Goal: Feedback & Contribution: Submit feedback/report problem

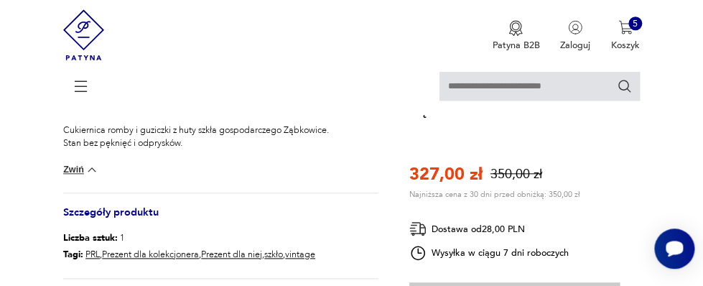
scroll to position [326, 0]
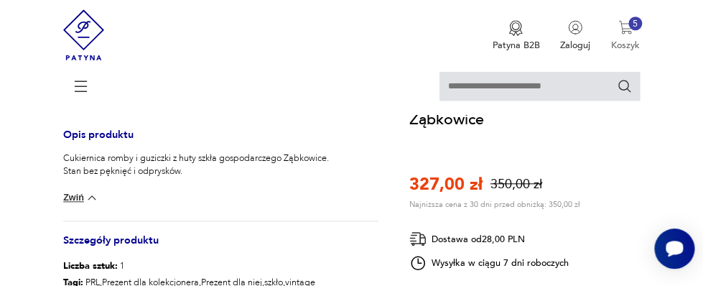
click at [626, 41] on p "Koszyk" at bounding box center [625, 45] width 29 height 13
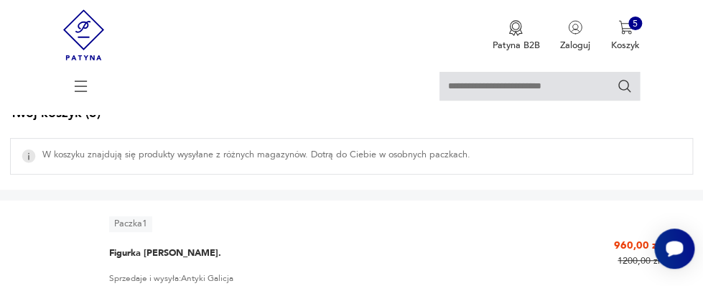
scroll to position [156, 0]
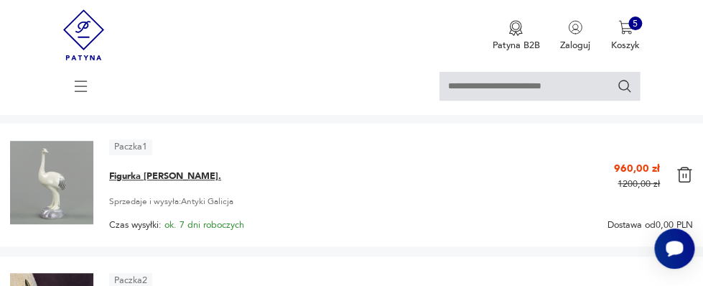
click at [125, 173] on span "Figurka [PERSON_NAME]." at bounding box center [165, 176] width 112 height 13
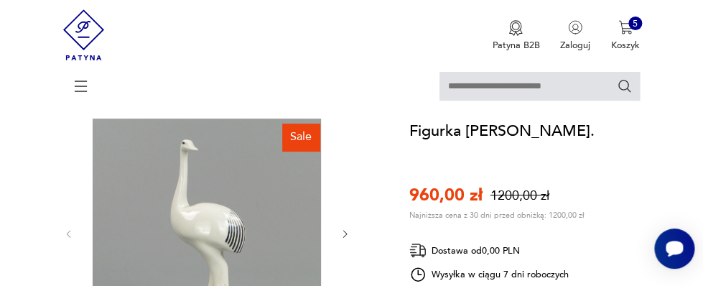
scroll to position [156, 0]
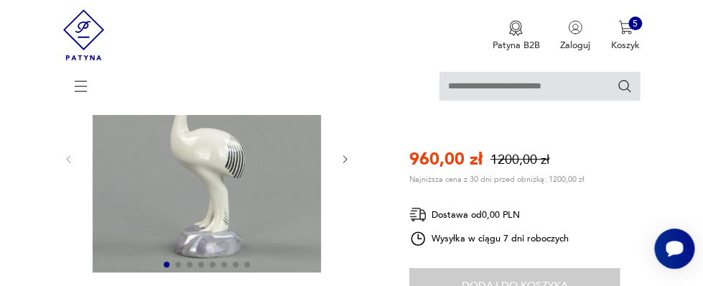
click at [343, 157] on icon "button" at bounding box center [345, 159] width 11 height 11
click at [346, 157] on icon "button" at bounding box center [345, 159] width 11 height 11
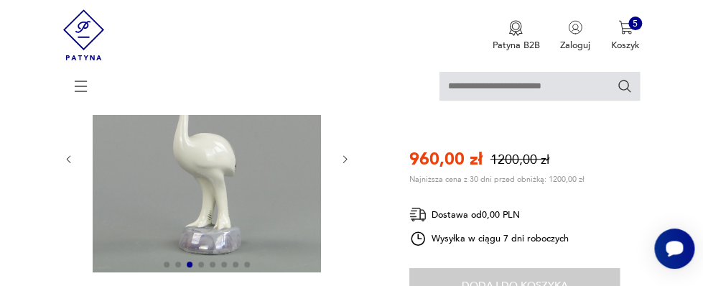
click at [346, 157] on icon "button" at bounding box center [345, 159] width 11 height 11
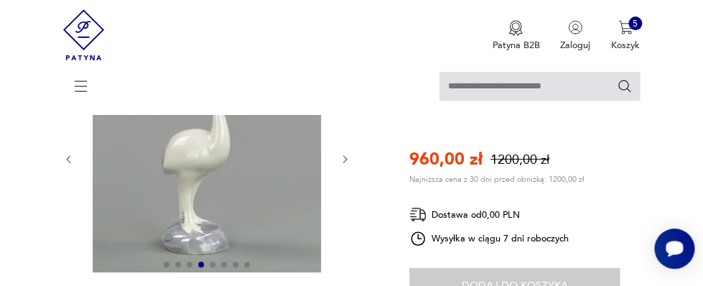
click at [346, 157] on icon "button" at bounding box center [345, 159] width 11 height 11
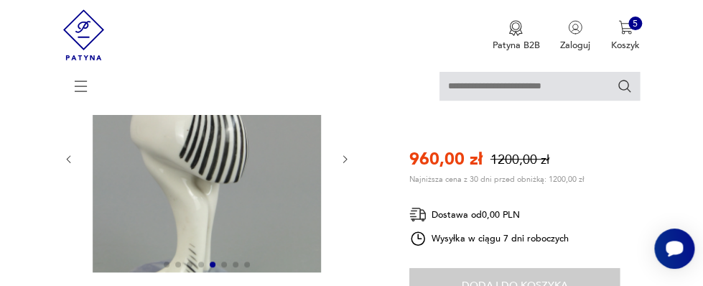
click at [346, 157] on icon "button" at bounding box center [345, 159] width 11 height 11
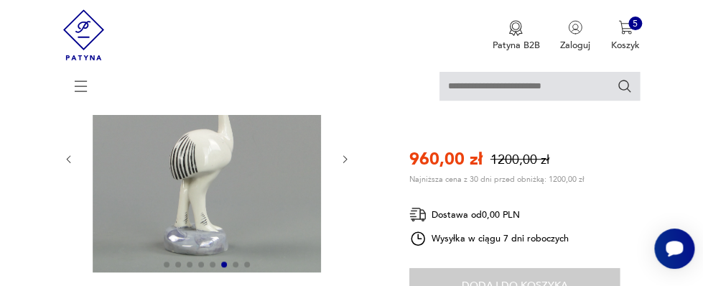
click at [346, 157] on icon "button" at bounding box center [345, 159] width 11 height 11
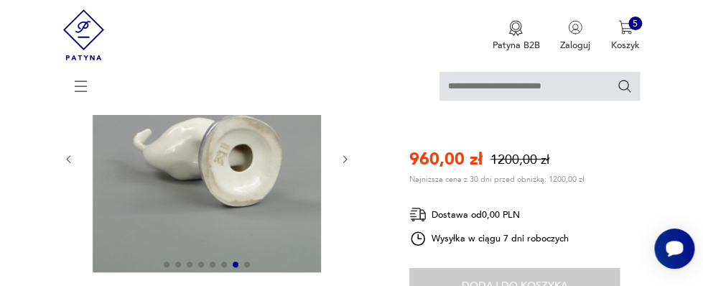
click at [229, 151] on img at bounding box center [207, 158] width 240 height 228
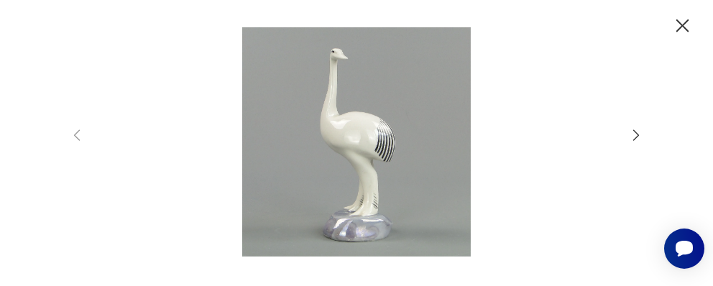
click at [635, 131] on icon "button" at bounding box center [636, 135] width 16 height 16
click at [634, 131] on icon "button" at bounding box center [636, 135] width 6 height 11
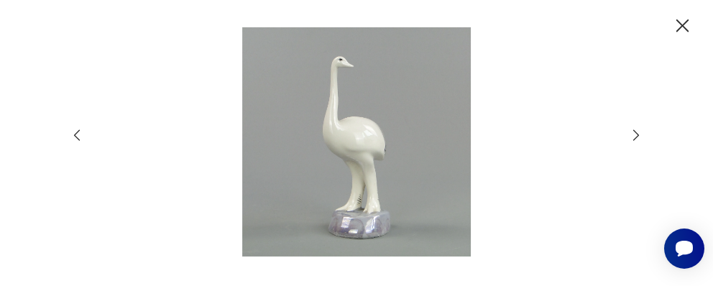
click at [634, 131] on icon "button" at bounding box center [636, 135] width 6 height 11
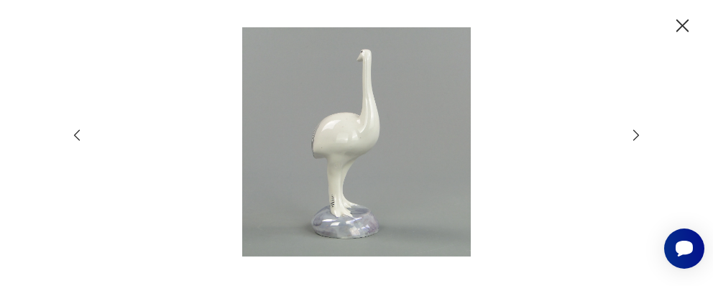
click at [634, 131] on icon "button" at bounding box center [636, 135] width 6 height 11
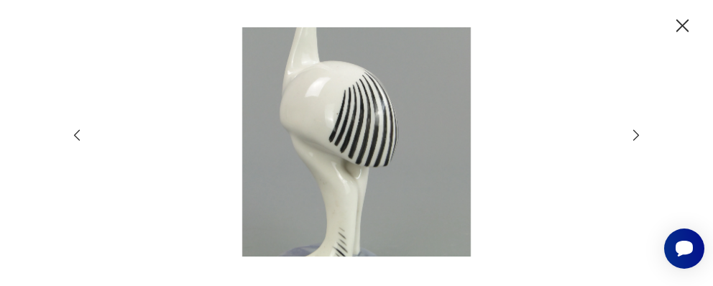
click at [634, 131] on icon "button" at bounding box center [636, 135] width 6 height 11
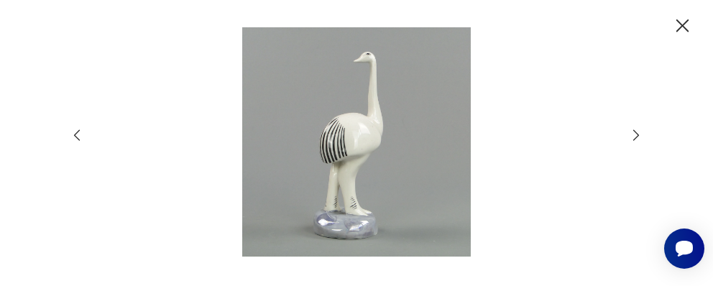
click at [634, 131] on icon "button" at bounding box center [636, 135] width 6 height 11
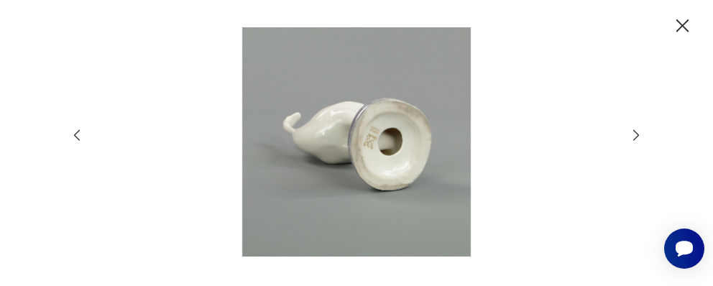
click at [680, 23] on icon "button" at bounding box center [682, 25] width 23 height 23
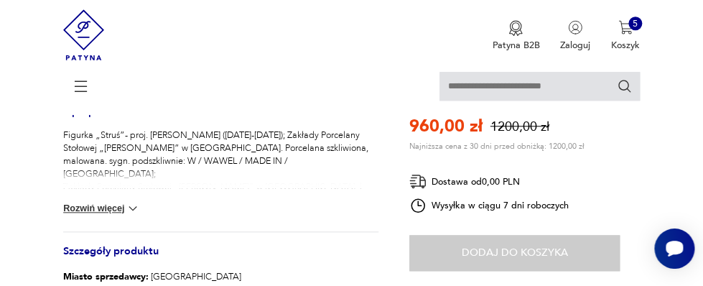
scroll to position [389, 0]
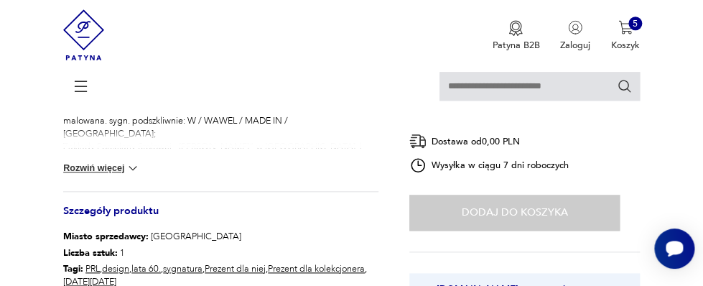
click at [106, 165] on button "Rozwiń więcej" at bounding box center [101, 168] width 77 height 14
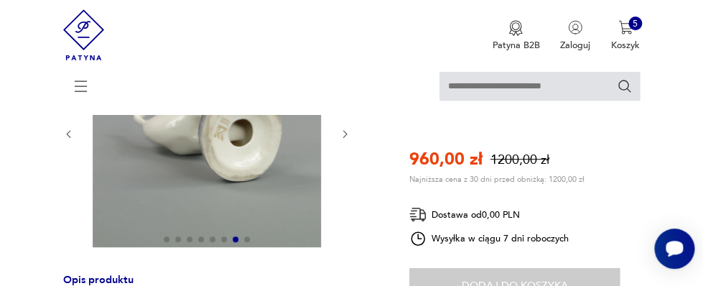
scroll to position [156, 0]
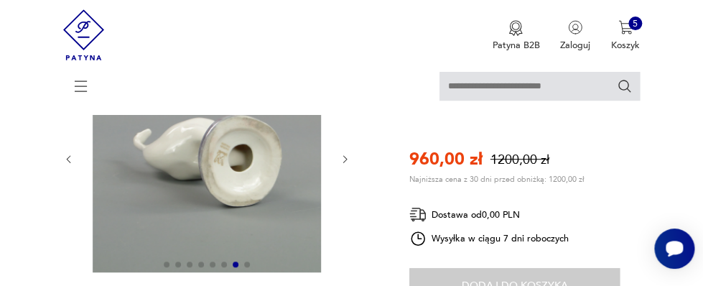
click at [70, 155] on icon "button" at bounding box center [68, 159] width 11 height 11
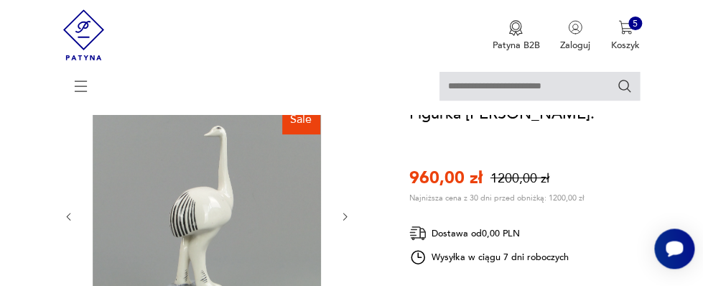
scroll to position [78, 0]
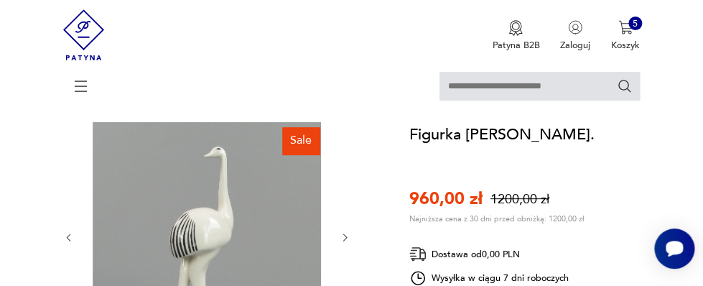
click at [345, 236] on icon "button" at bounding box center [345, 237] width 11 height 11
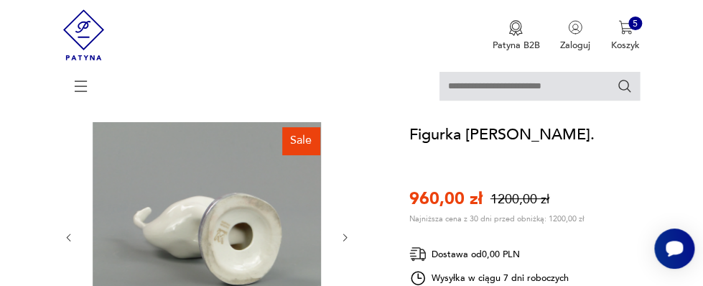
click at [346, 236] on icon "button" at bounding box center [345, 236] width 4 height 7
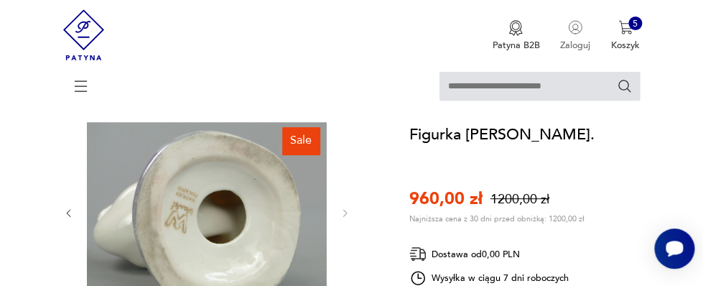
click at [573, 26] on img "button" at bounding box center [575, 27] width 14 height 14
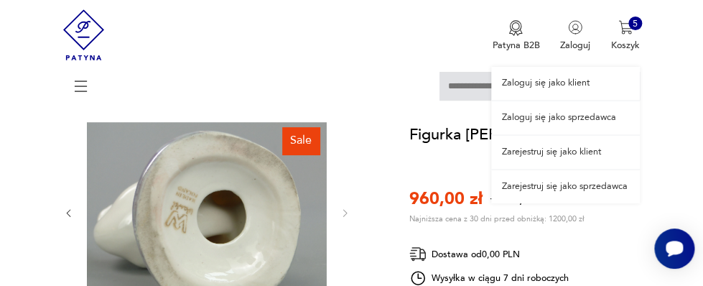
click at [525, 83] on link "Zaloguj się jako klient" at bounding box center [565, 83] width 149 height 33
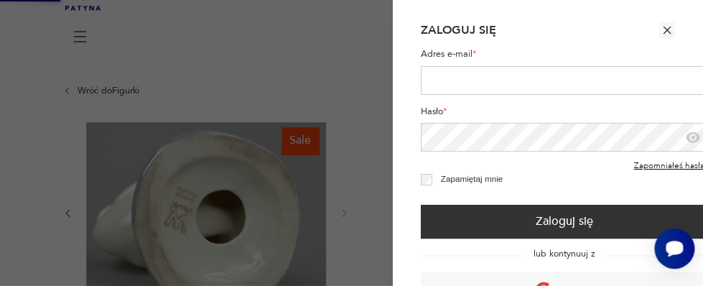
click at [486, 85] on input "Adres e-mail *" at bounding box center [564, 80] width 287 height 29
type input "**********"
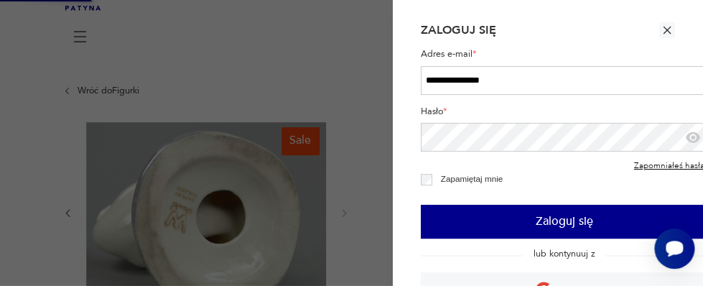
click at [546, 224] on button "Zaloguj się" at bounding box center [564, 222] width 287 height 34
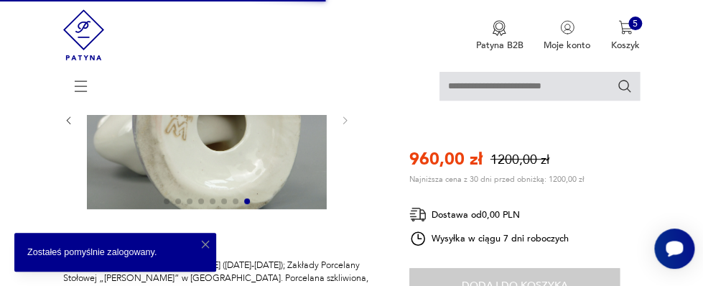
scroll to position [156, 0]
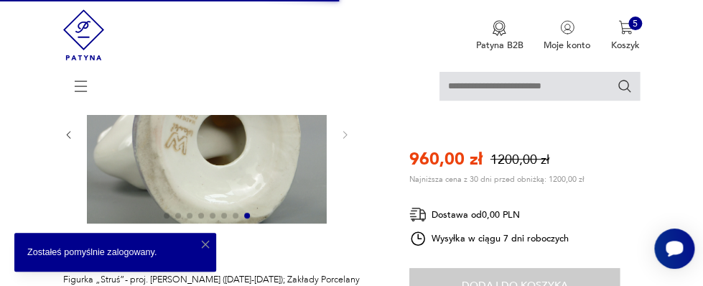
click at [205, 149] on img at bounding box center [207, 134] width 240 height 180
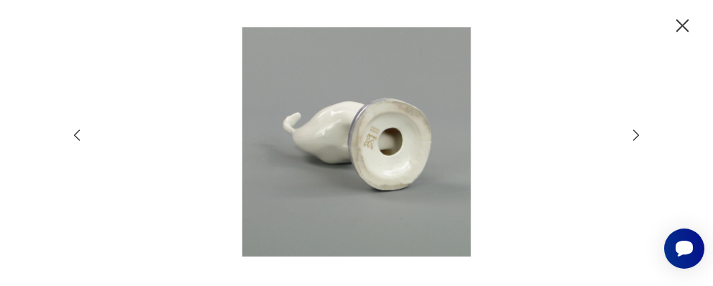
click at [77, 136] on icon "button" at bounding box center [77, 135] width 16 height 16
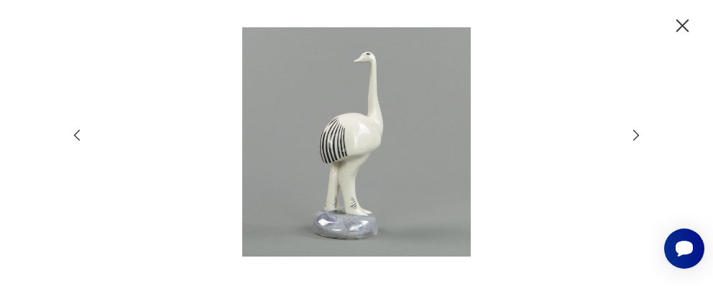
click at [77, 131] on icon "button" at bounding box center [77, 135] width 16 height 16
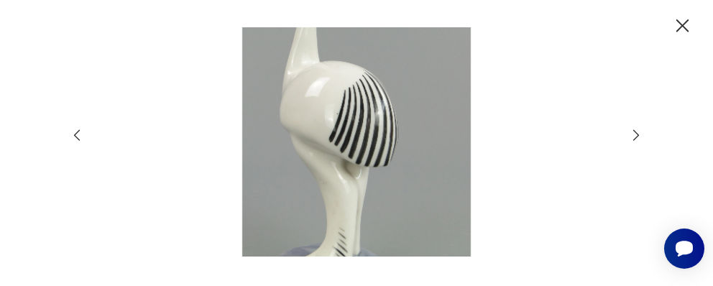
click at [74, 134] on icon "button" at bounding box center [77, 135] width 16 height 16
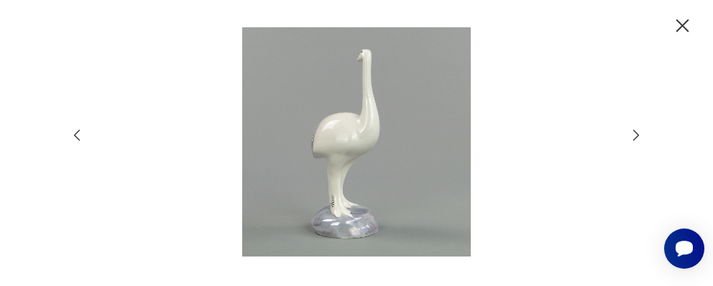
click at [75, 134] on icon "button" at bounding box center [77, 135] width 16 height 16
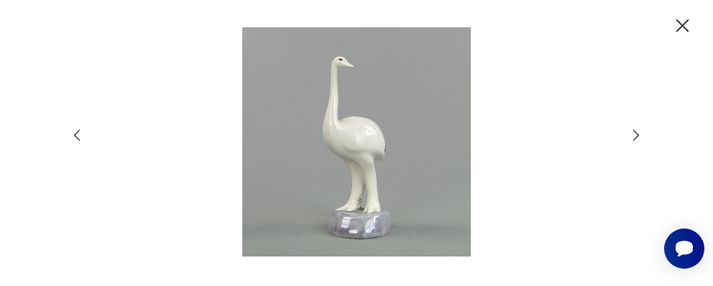
click at [75, 134] on icon "button" at bounding box center [77, 135] width 16 height 16
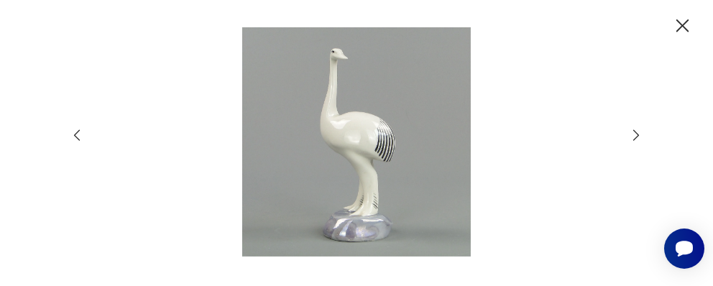
click at [637, 131] on icon "button" at bounding box center [636, 135] width 16 height 16
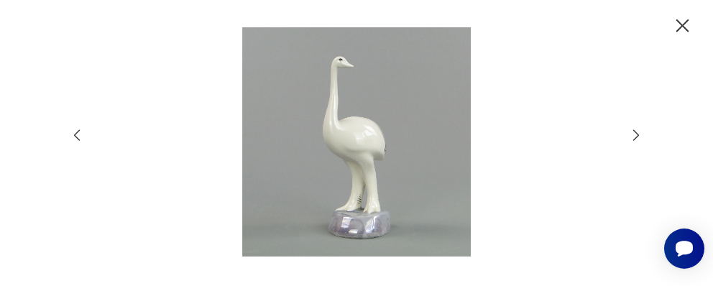
click at [78, 131] on icon "button" at bounding box center [77, 135] width 6 height 11
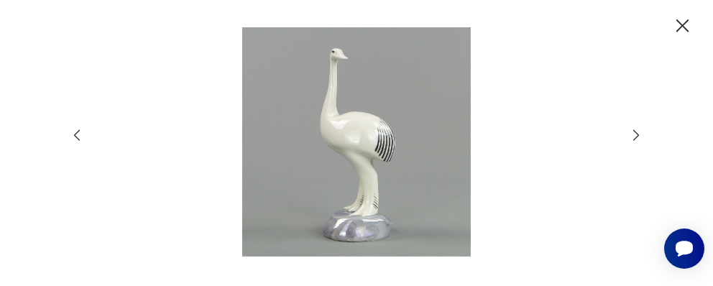
click at [78, 131] on icon "button" at bounding box center [77, 135] width 6 height 11
click at [636, 134] on icon "button" at bounding box center [636, 135] width 16 height 16
click at [681, 21] on icon "button" at bounding box center [682, 25] width 23 height 23
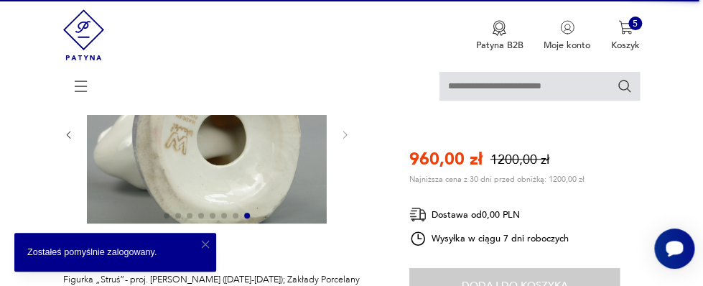
click at [203, 242] on icon "button" at bounding box center [205, 244] width 8 height 8
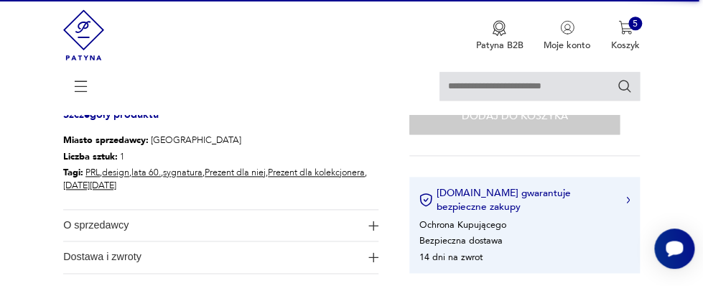
scroll to position [468, 0]
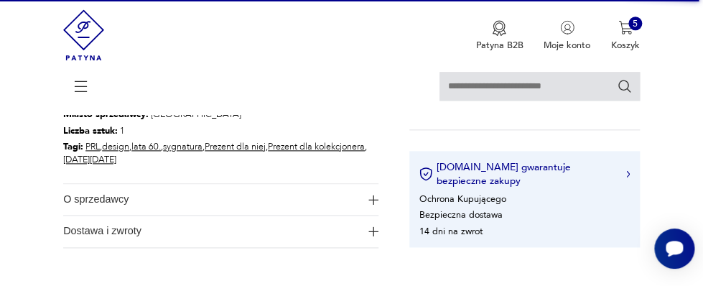
click at [116, 198] on span "O sprzedawcy" at bounding box center [211, 199] width 297 height 31
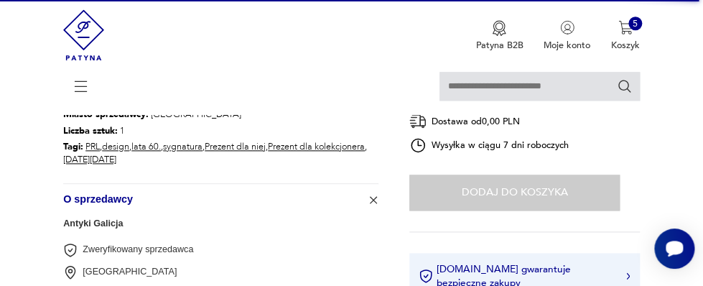
click at [104, 200] on span "O sprzedawcy" at bounding box center [211, 199] width 297 height 31
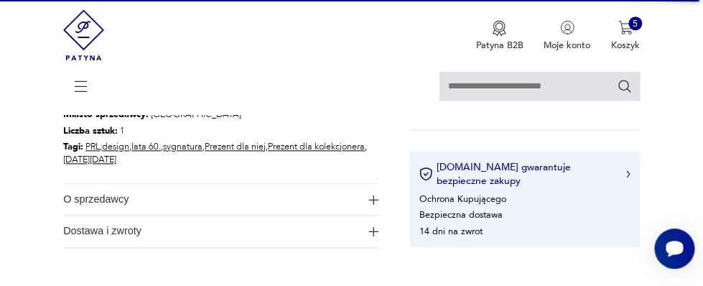
click at [104, 200] on span "O sprzedawcy" at bounding box center [211, 199] width 297 height 31
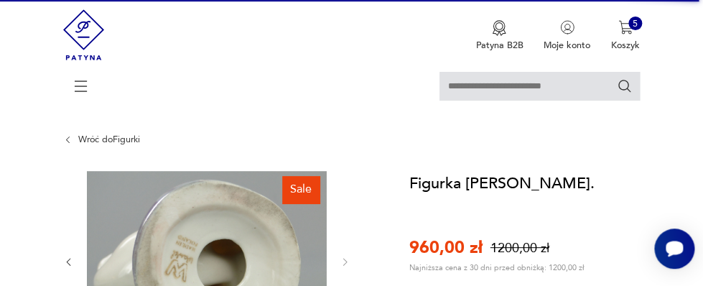
scroll to position [0, 0]
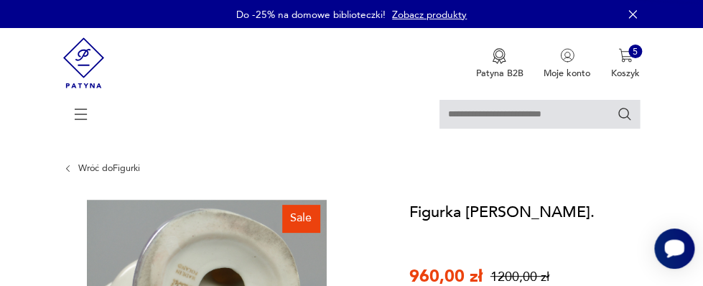
click at [675, 244] on icon "Otwórz czat Smartsupp" at bounding box center [675, 248] width 20 height 18
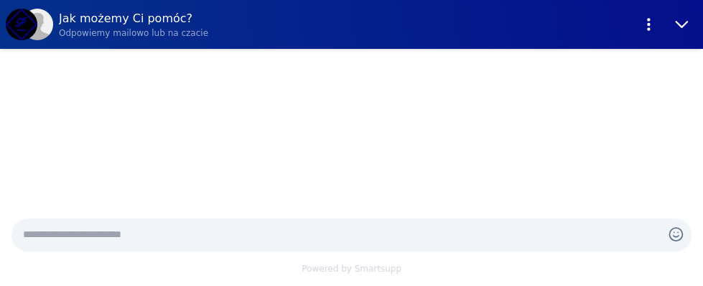
click at [52, 196] on div "Treść czatu" at bounding box center [351, 128] width 703 height 158
drag, startPoint x: 28, startPoint y: 221, endPoint x: 28, endPoint y: 230, distance: 8.6
click at [28, 222] on div at bounding box center [351, 234] width 680 height 33
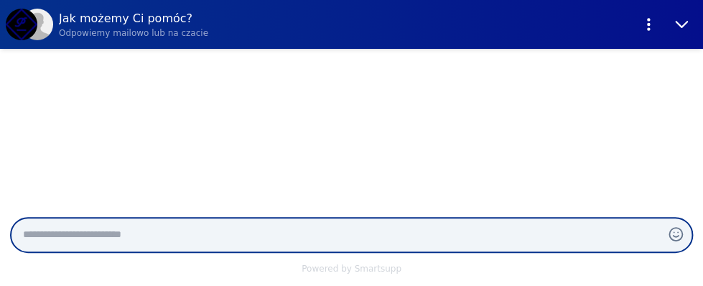
click at [27, 237] on textarea at bounding box center [337, 235] width 629 height 16
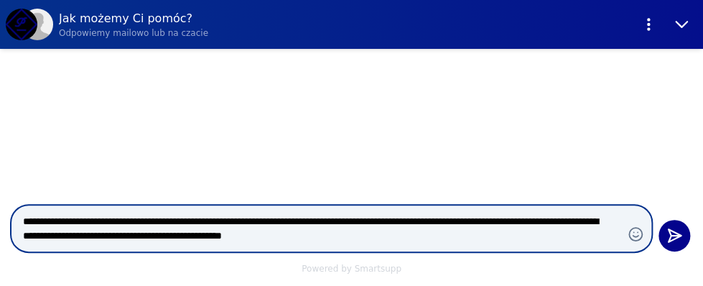
click at [371, 223] on textarea "**********" at bounding box center [317, 228] width 588 height 29
click at [439, 236] on textarea "**********" at bounding box center [317, 228] width 588 height 29
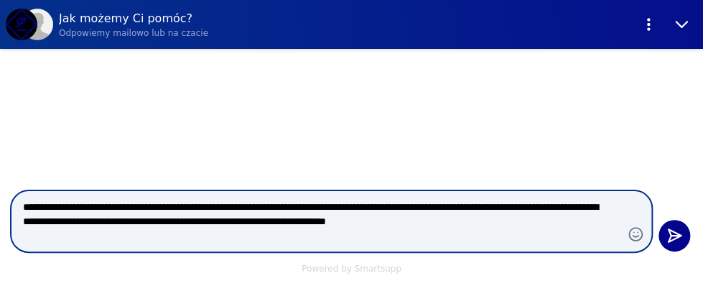
drag, startPoint x: 24, startPoint y: 221, endPoint x: 563, endPoint y: 236, distance: 539.1
click at [565, 236] on textarea "**********" at bounding box center [317, 221] width 588 height 43
type textarea "**********"
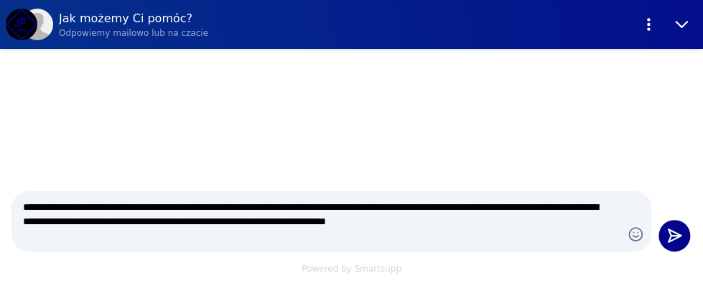
click at [366, 135] on div "Treść czatu" at bounding box center [351, 114] width 703 height 131
click at [674, 231] on icon "Wyślij" at bounding box center [674, 235] width 19 height 19
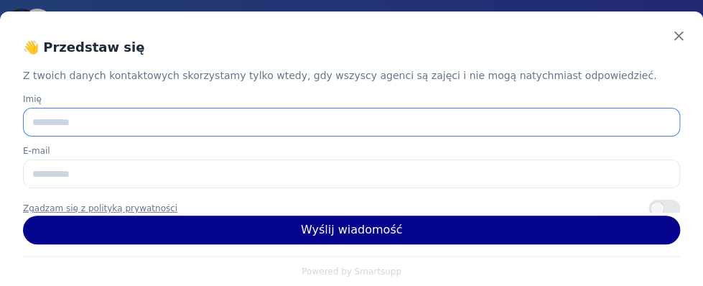
click at [32, 118] on input "Imię" at bounding box center [351, 122] width 657 height 29
drag, startPoint x: 63, startPoint y: 120, endPoint x: 96, endPoint y: 126, distance: 32.8
click at [96, 125] on input "********" at bounding box center [351, 122] width 657 height 29
click at [91, 126] on input "****" at bounding box center [351, 122] width 657 height 29
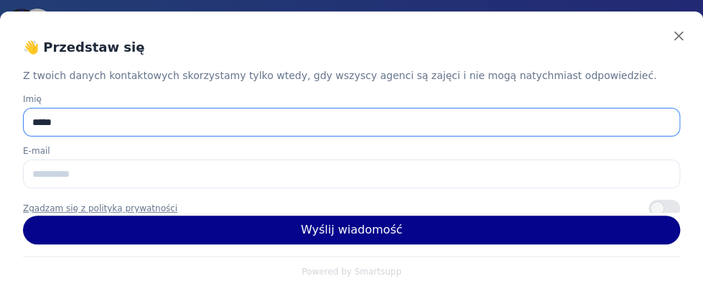
type input "****"
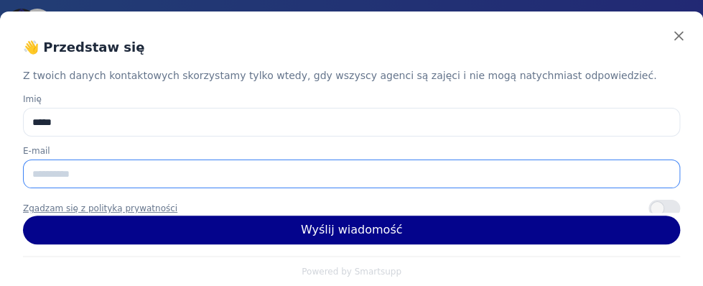
click at [34, 170] on input "E-mail" at bounding box center [351, 173] width 657 height 29
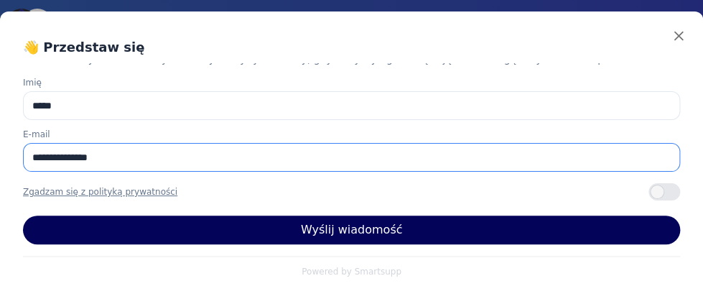
type input "**********"
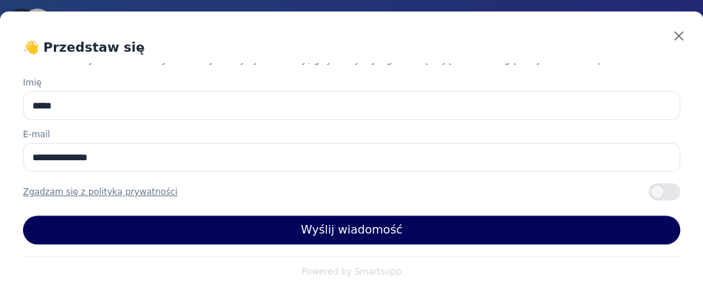
click at [341, 229] on button "Wyślij wiadomość" at bounding box center [351, 230] width 657 height 29
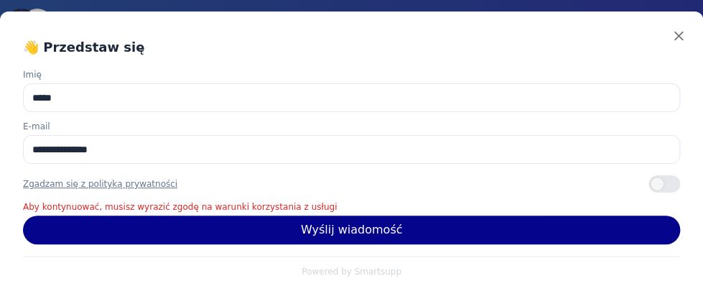
scroll to position [28, 0]
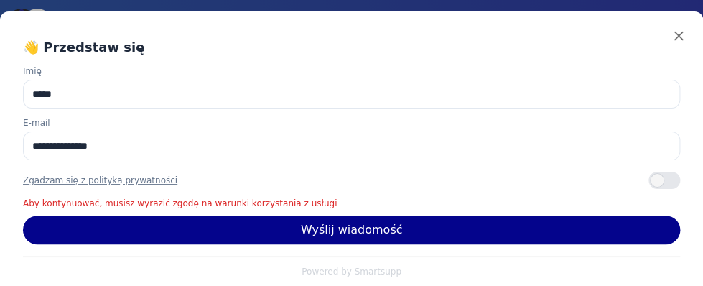
click at [649, 179] on div "Zawartość szuflady" at bounding box center [665, 180] width 32 height 17
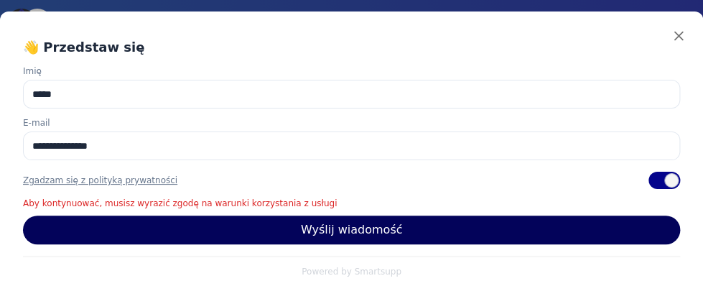
click at [359, 227] on button "Wyślij wiadomość" at bounding box center [351, 230] width 657 height 29
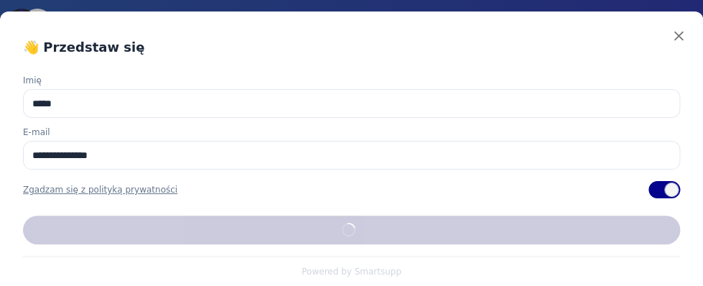
scroll to position [17, 0]
